Goal: Use online tool/utility: Utilize a website feature to perform a specific function

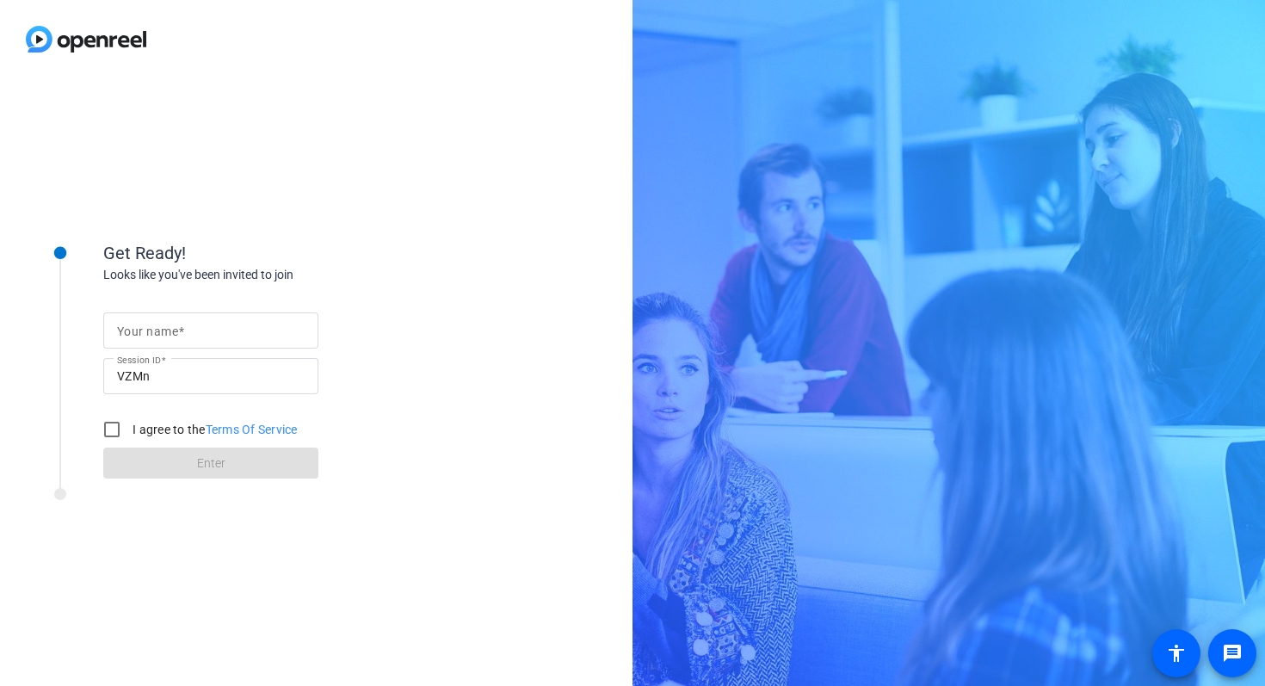
click at [229, 330] on input "Your name" at bounding box center [211, 330] width 188 height 21
type input "[PERSON_NAME]"
click at [104, 420] on input "I agree to the Terms Of Service" at bounding box center [112, 429] width 34 height 34
checkbox input "true"
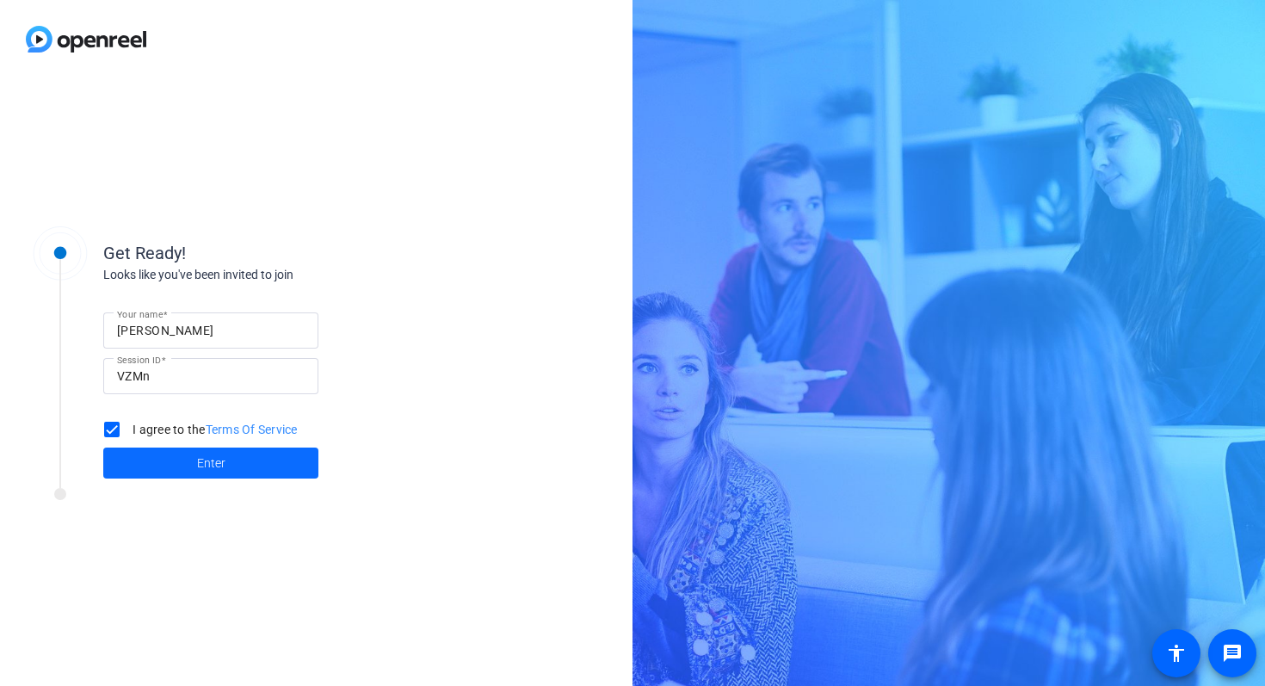
click at [123, 466] on span at bounding box center [210, 462] width 215 height 41
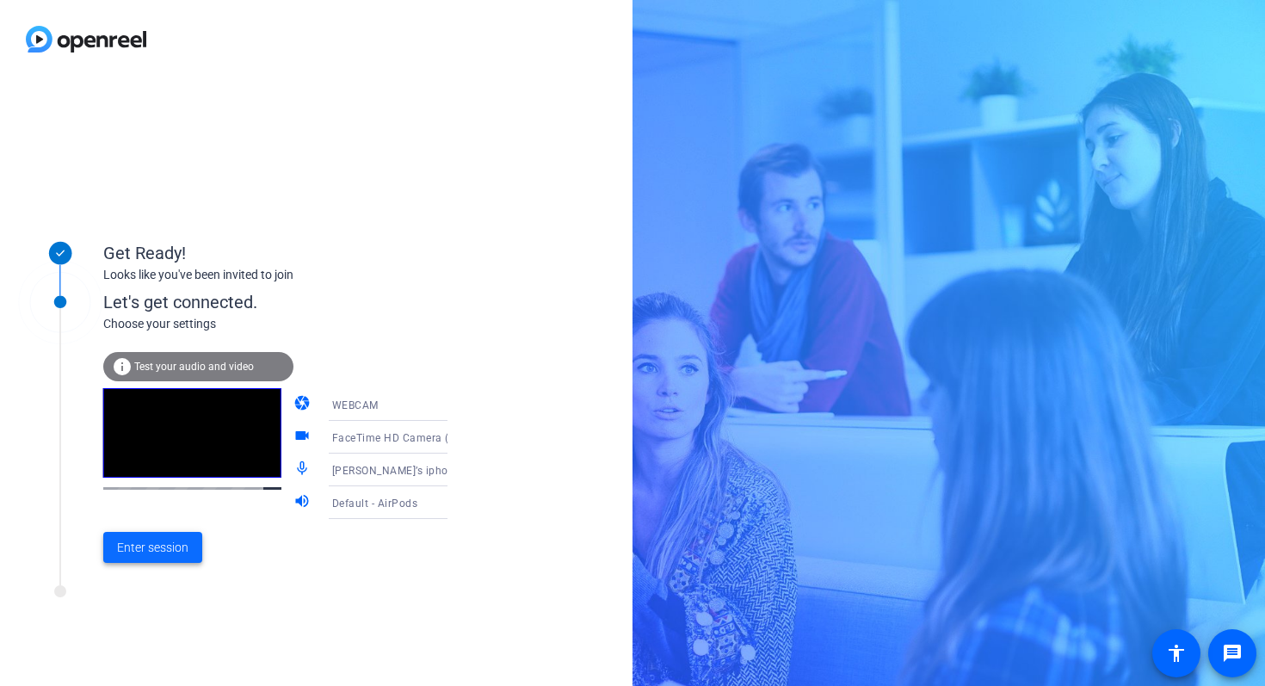
click at [158, 541] on span "Enter session" at bounding box center [152, 548] width 71 height 18
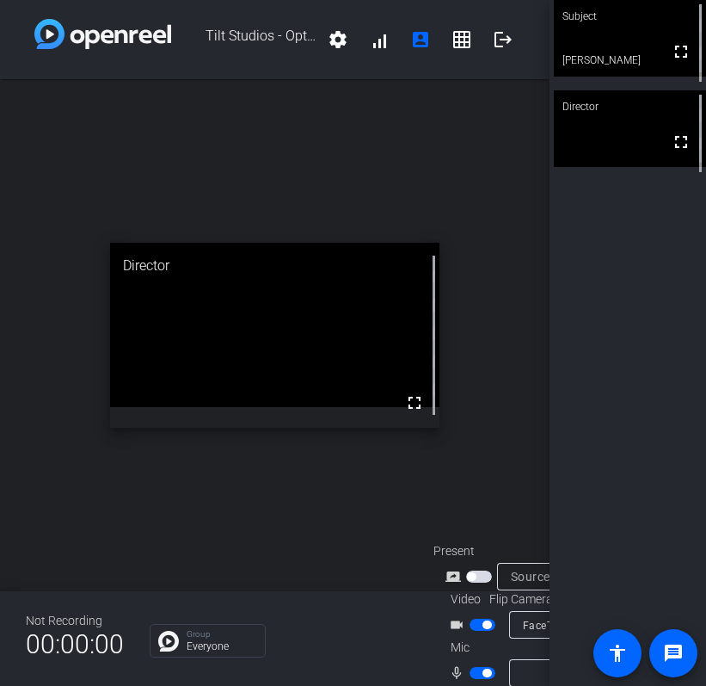
click at [453, 435] on div "open_in_new Director fullscreen" at bounding box center [275, 335] width 550 height 512
click at [476, 422] on div "open_in_new Director fullscreen" at bounding box center [275, 335] width 550 height 512
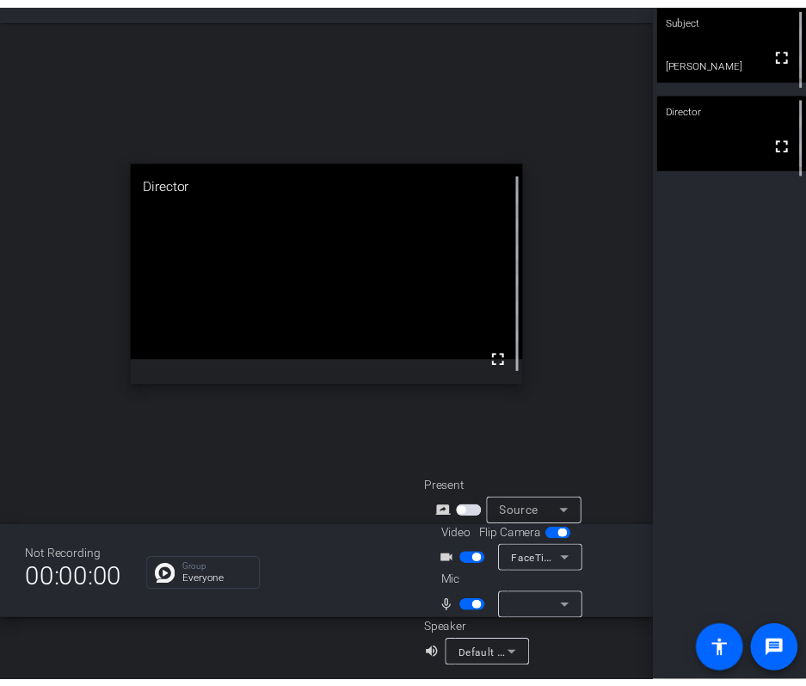
scroll to position [68, 0]
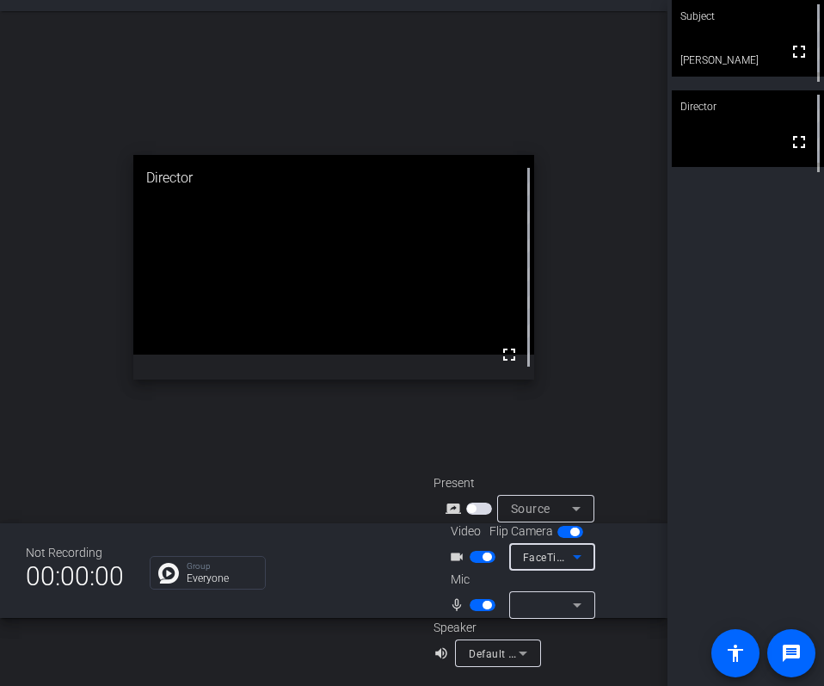
click at [540, 558] on span "FaceTime HD Camera (5B00:3AA6)" at bounding box center [611, 557] width 177 height 14
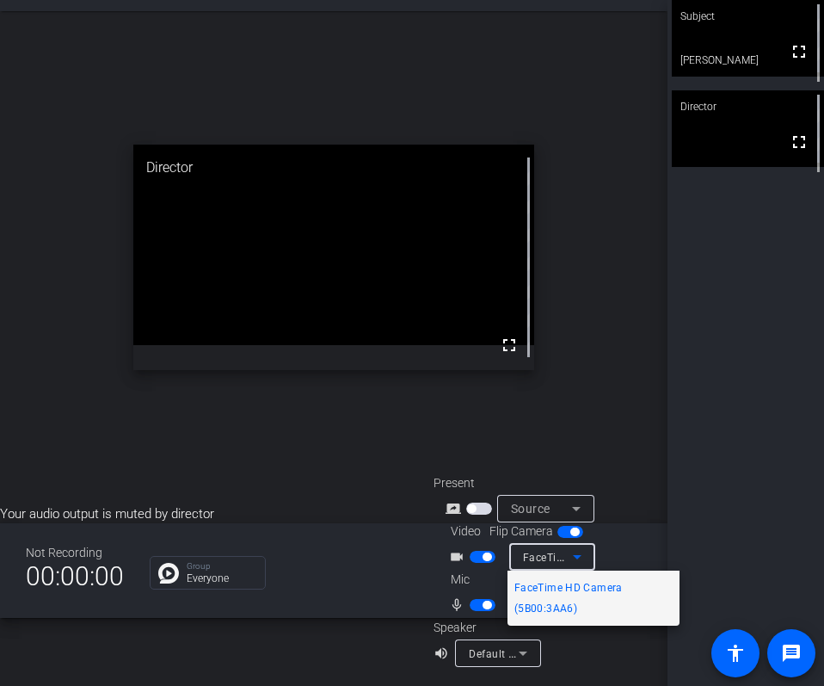
click at [540, 558] on div at bounding box center [412, 343] width 824 height 686
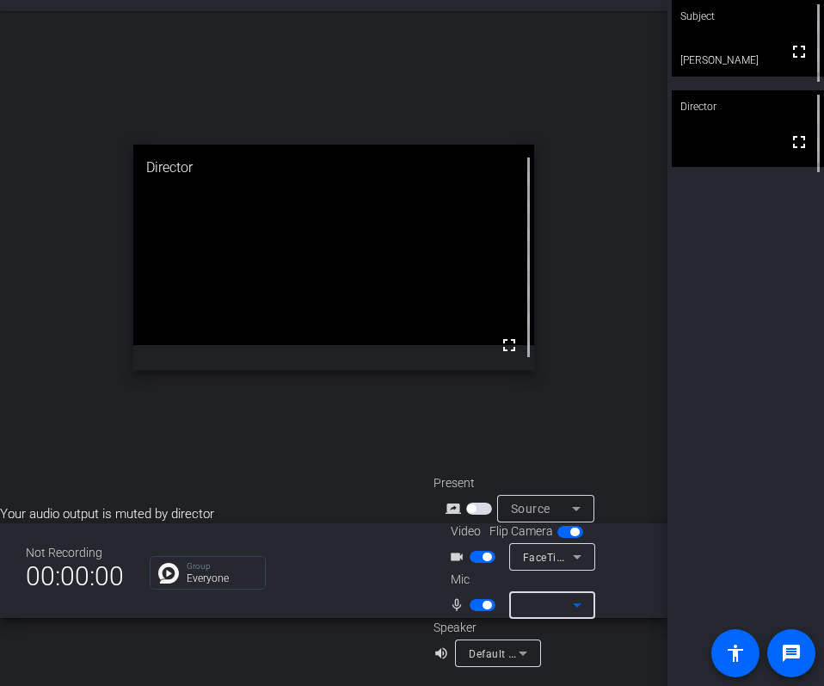
click at [540, 607] on div at bounding box center [548, 605] width 50 height 21
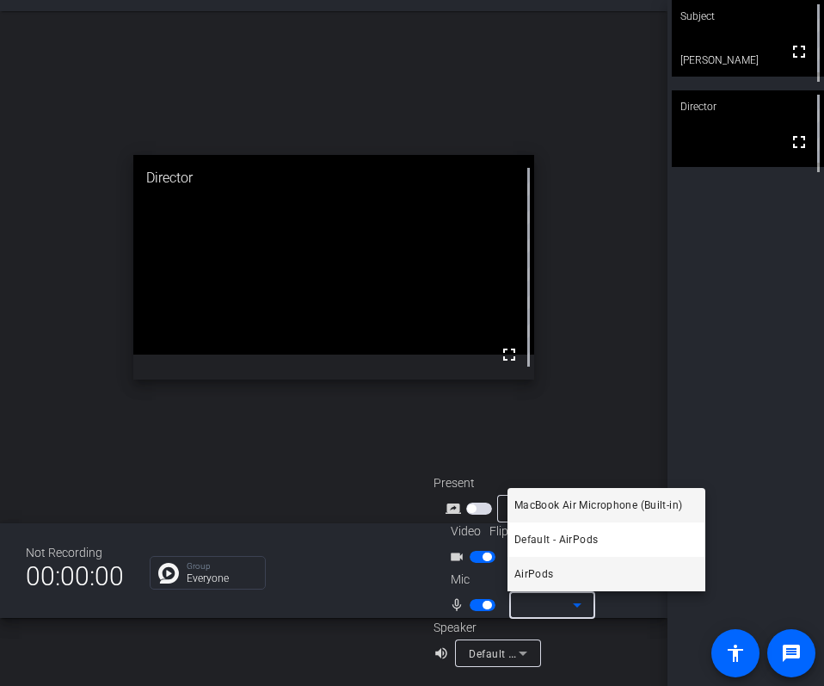
click at [565, 571] on mat-option "AirPods" at bounding box center [607, 574] width 198 height 34
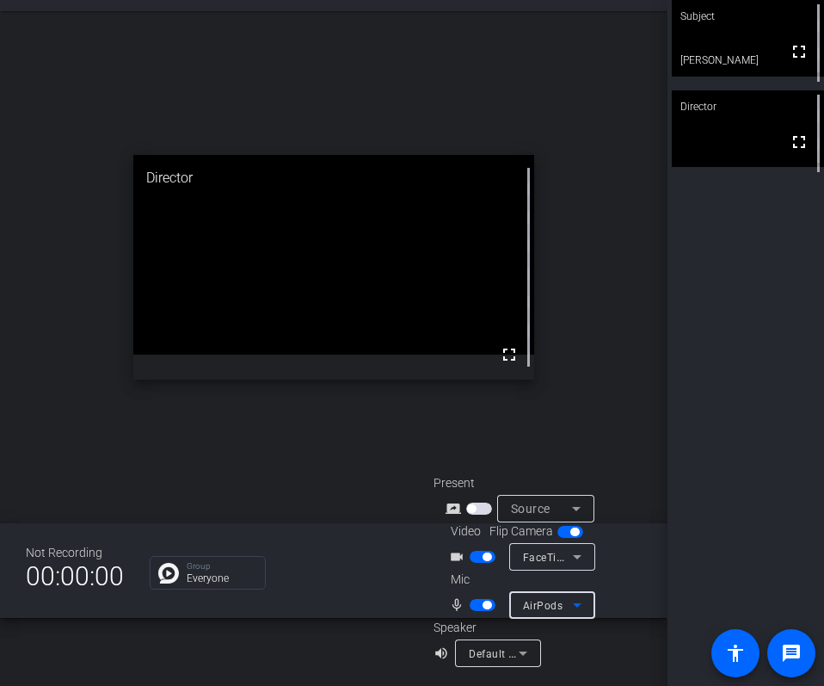
click at [495, 654] on span "Default - AirPods" at bounding box center [512, 653] width 86 height 14
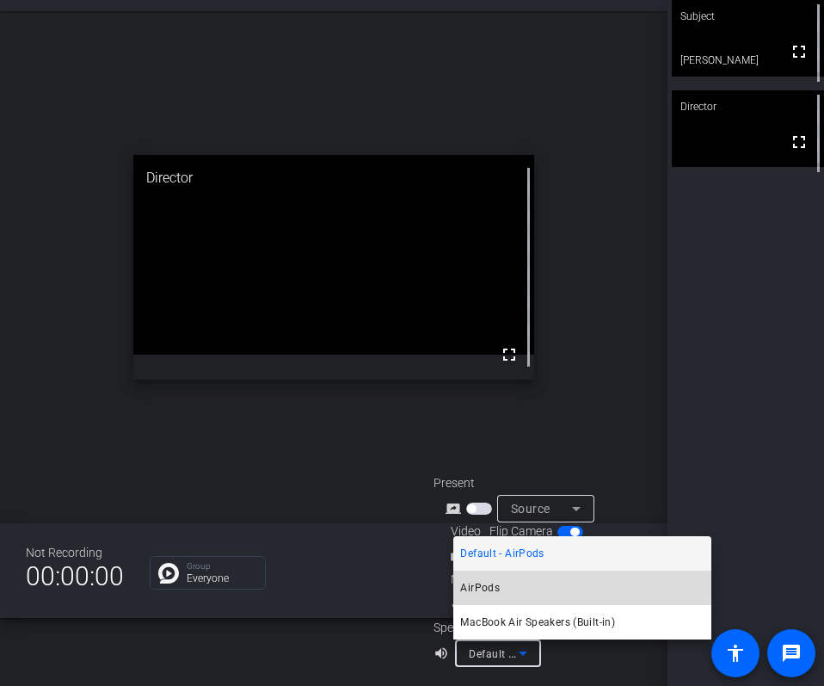
click at [514, 593] on mat-option "AirPods" at bounding box center [582, 588] width 258 height 34
